Goal: Browse casually

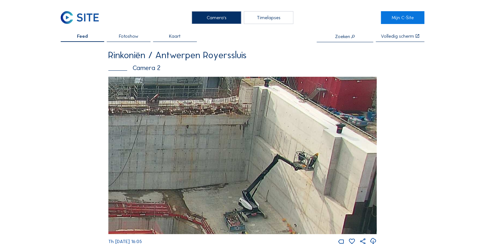
drag, startPoint x: 345, startPoint y: 154, endPoint x: 276, endPoint y: 159, distance: 69.6
click at [276, 159] on img at bounding box center [242, 155] width 268 height 157
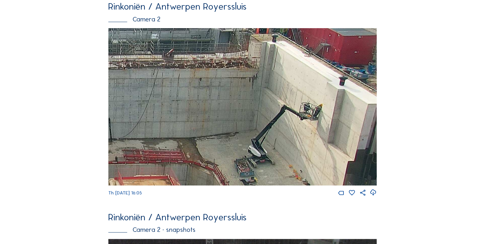
scroll to position [51, 0]
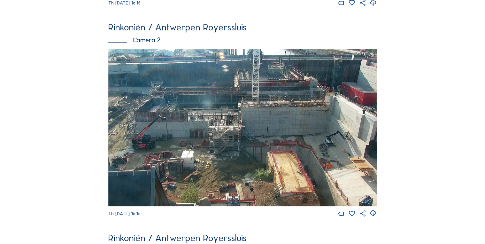
scroll to position [195, 0]
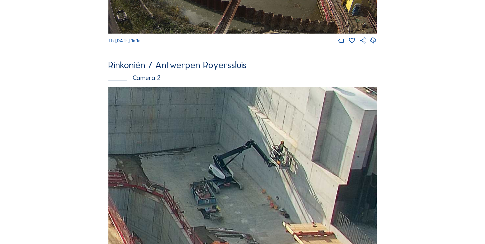
drag, startPoint x: 203, startPoint y: 141, endPoint x: 196, endPoint y: 140, distance: 7.7
click at [196, 140] on img at bounding box center [242, 165] width 268 height 157
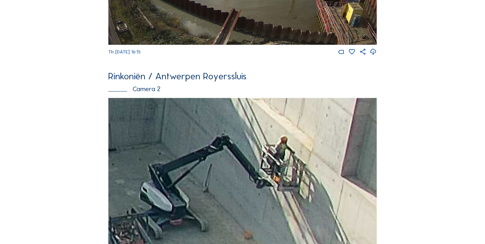
scroll to position [169, 0]
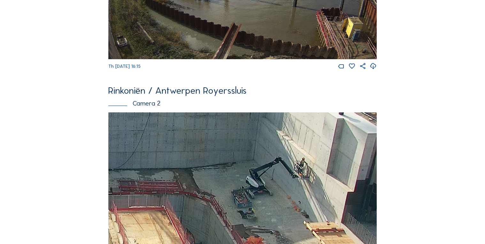
drag, startPoint x: 342, startPoint y: 180, endPoint x: 237, endPoint y: 168, distance: 106.0
click at [237, 168] on img at bounding box center [242, 190] width 268 height 157
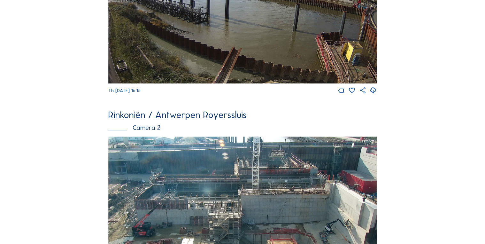
scroll to position [144, 0]
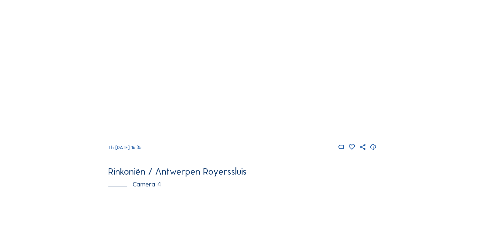
scroll to position [821, 0]
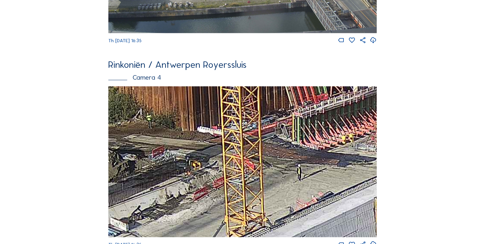
drag, startPoint x: 198, startPoint y: 159, endPoint x: 198, endPoint y: 144, distance: 15.4
click at [198, 144] on img at bounding box center [242, 161] width 268 height 151
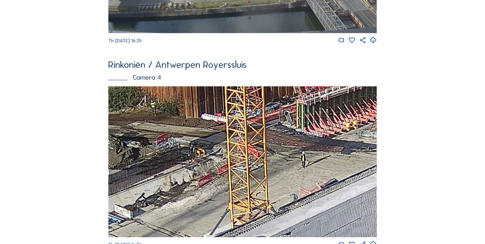
drag, startPoint x: 191, startPoint y: 150, endPoint x: 194, endPoint y: 138, distance: 13.4
click at [194, 138] on img at bounding box center [242, 161] width 268 height 151
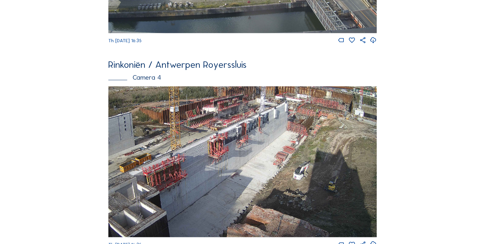
drag, startPoint x: 303, startPoint y: 129, endPoint x: 232, endPoint y: 145, distance: 73.2
click at [232, 145] on img at bounding box center [242, 161] width 268 height 151
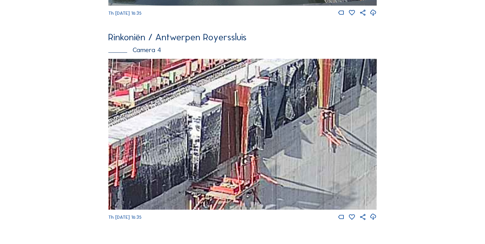
scroll to position [872, 0]
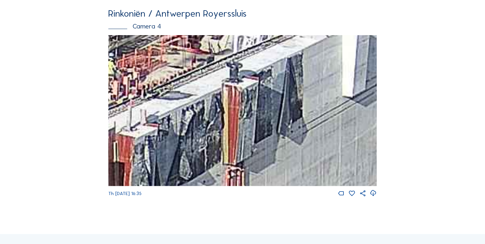
drag, startPoint x: 303, startPoint y: 69, endPoint x: 226, endPoint y: 122, distance: 93.5
click at [226, 122] on img at bounding box center [242, 110] width 268 height 151
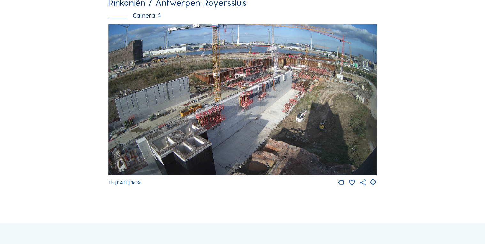
scroll to position [846, 0]
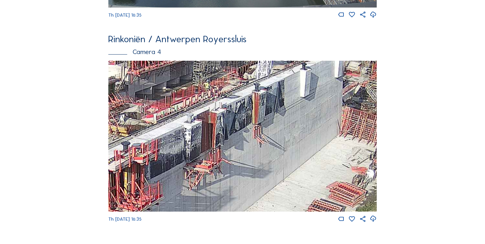
drag, startPoint x: 268, startPoint y: 137, endPoint x: 229, endPoint y: 151, distance: 41.0
click at [229, 151] on img at bounding box center [242, 136] width 268 height 151
